Goal: Transaction & Acquisition: Book appointment/travel/reservation

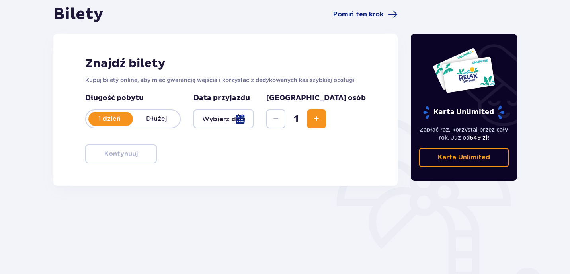
scroll to position [96, 0]
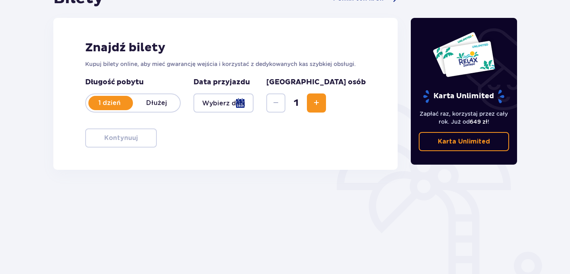
click at [254, 107] on div at bounding box center [223, 103] width 60 height 19
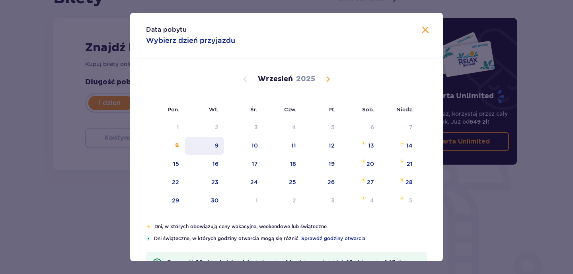
click at [218, 146] on div "9" at bounding box center [204, 146] width 39 height 18
type input "[DATE]"
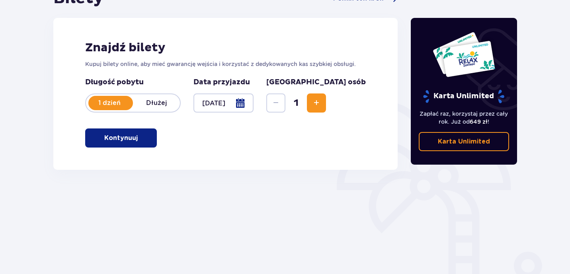
click at [321, 104] on span "Increase" at bounding box center [317, 103] width 10 height 10
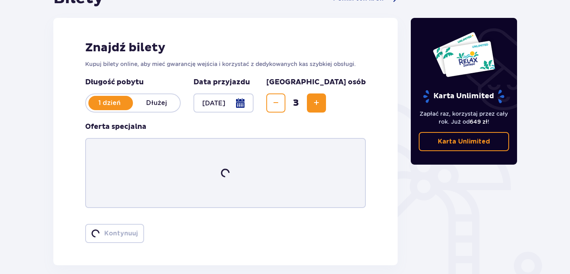
click at [321, 104] on span "Increase" at bounding box center [317, 103] width 10 height 10
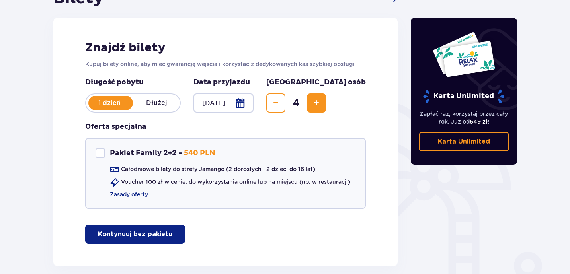
click at [321, 104] on span "Increase" at bounding box center [317, 103] width 10 height 10
click at [128, 240] on button "Kontynuuj bez pakietu" at bounding box center [135, 234] width 100 height 19
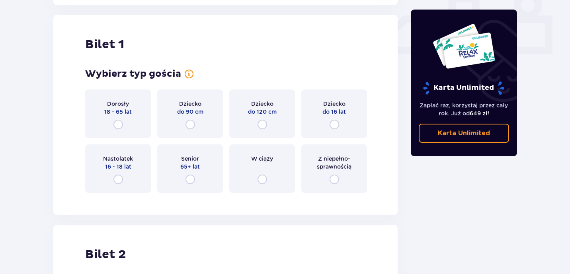
scroll to position [362, 0]
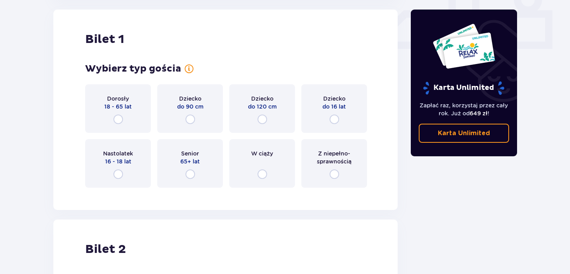
click at [124, 116] on div "Dorosły 18 - 65 lat" at bounding box center [118, 108] width 66 height 49
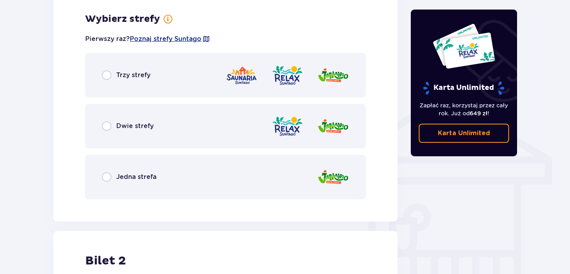
scroll to position [556, 0]
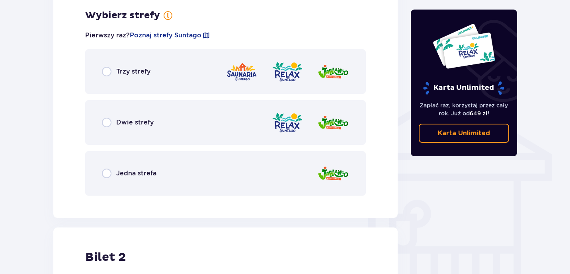
click at [160, 83] on div "Trzy strefy" at bounding box center [225, 71] width 281 height 45
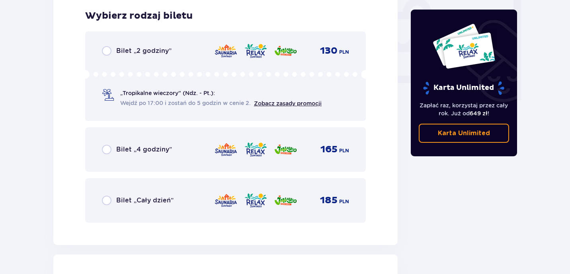
scroll to position [759, 0]
click at [136, 56] on div "Bilet „2 godziny” 130 PLN „Tropikalne wieczory" (Ndz. - Pt.): Wejdź po 17:00 i …" at bounding box center [225, 76] width 281 height 90
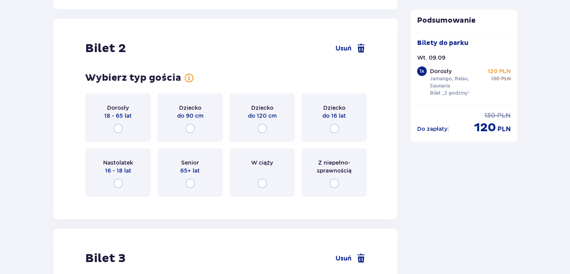
scroll to position [1003, 0]
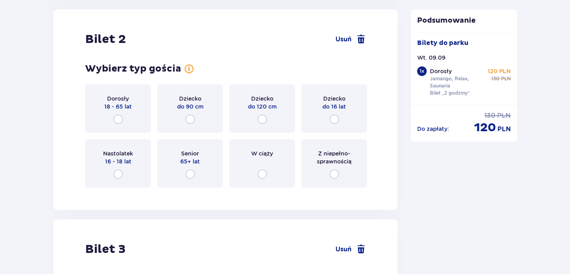
click at [128, 119] on div "Dorosły 18 - 65 lat" at bounding box center [118, 108] width 66 height 49
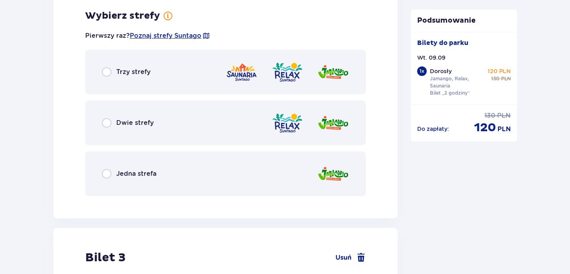
scroll to position [1198, 0]
click at [143, 69] on p "Trzy strefy" at bounding box center [133, 71] width 34 height 9
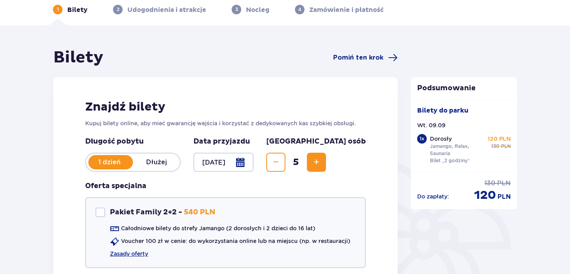
scroll to position [0, 0]
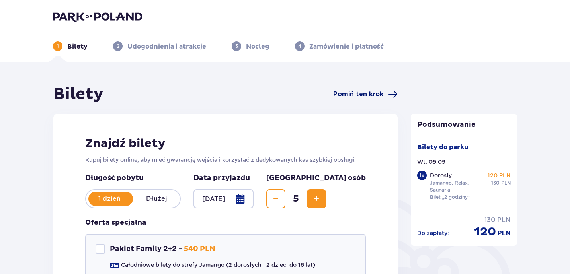
click at [358, 98] on span "Pomiń ten krok" at bounding box center [358, 94] width 50 height 9
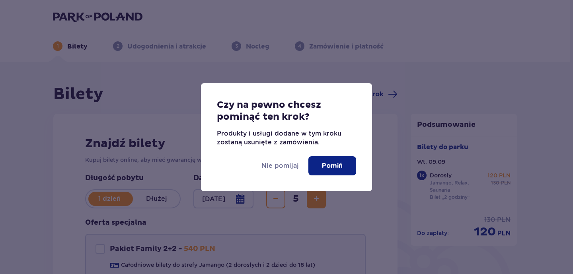
click at [340, 158] on button "Pomiń" at bounding box center [332, 165] width 48 height 19
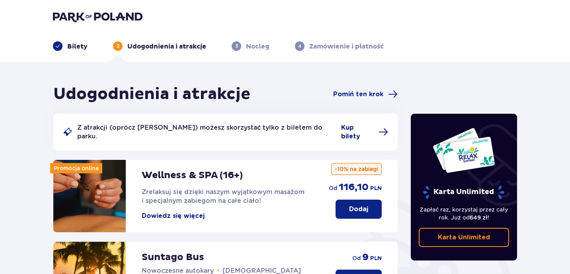
click at [379, 127] on span at bounding box center [384, 132] width 10 height 10
